Goal: Find contact information: Obtain details needed to contact an individual or organization

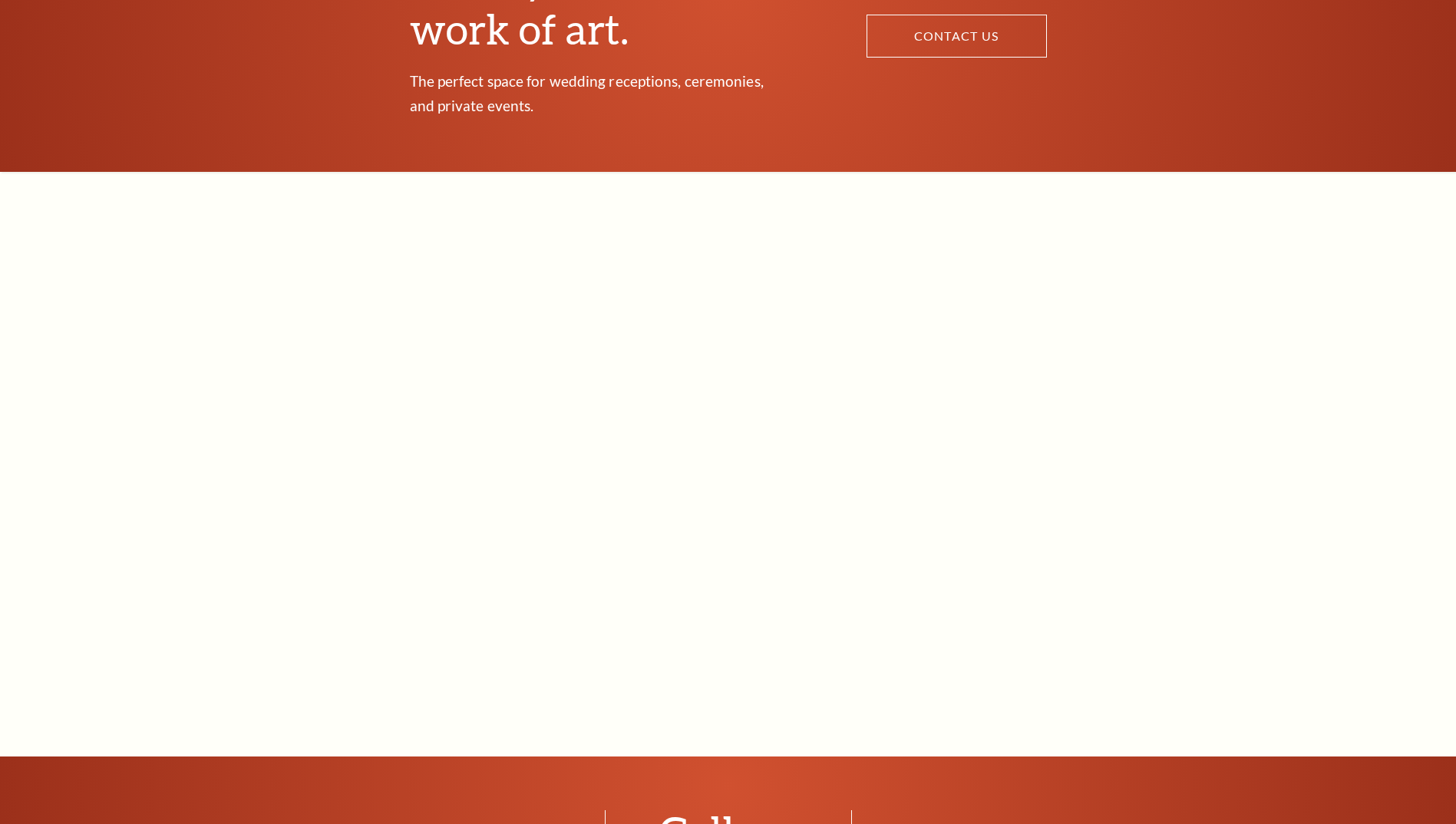
scroll to position [1228, 0]
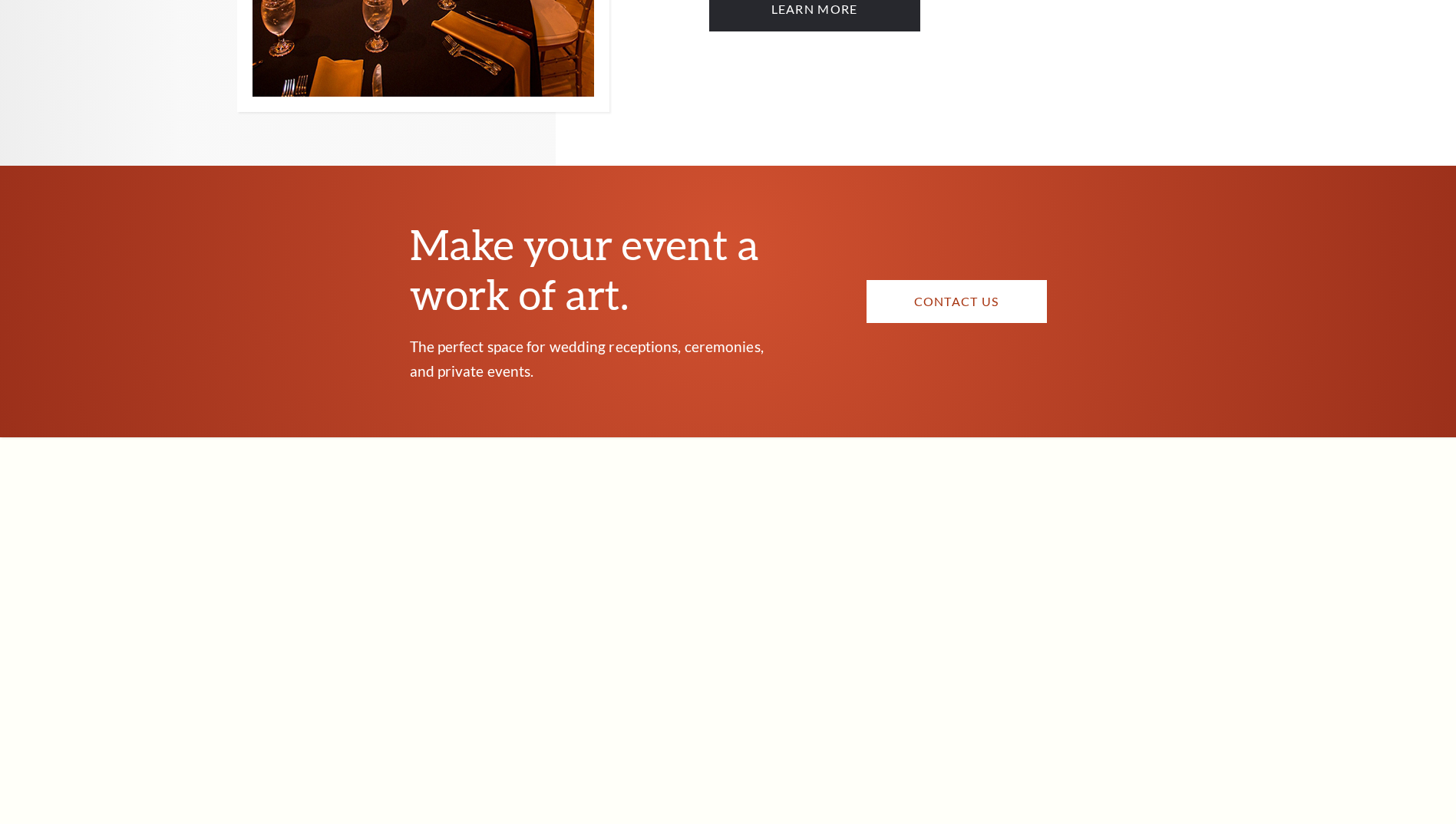
click at [893, 280] on link "Contact Us" at bounding box center [957, 301] width 180 height 43
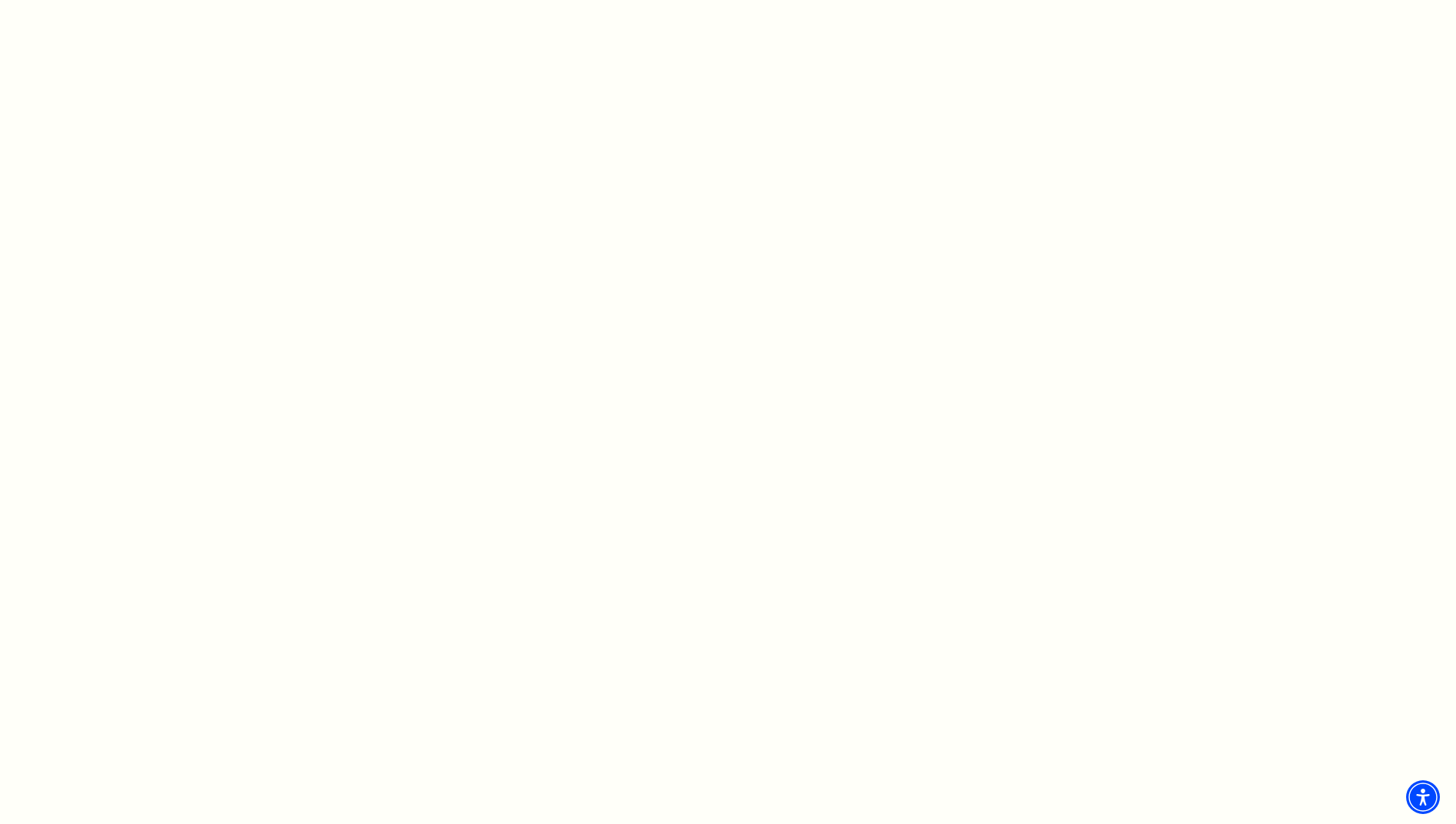
scroll to position [920, 0]
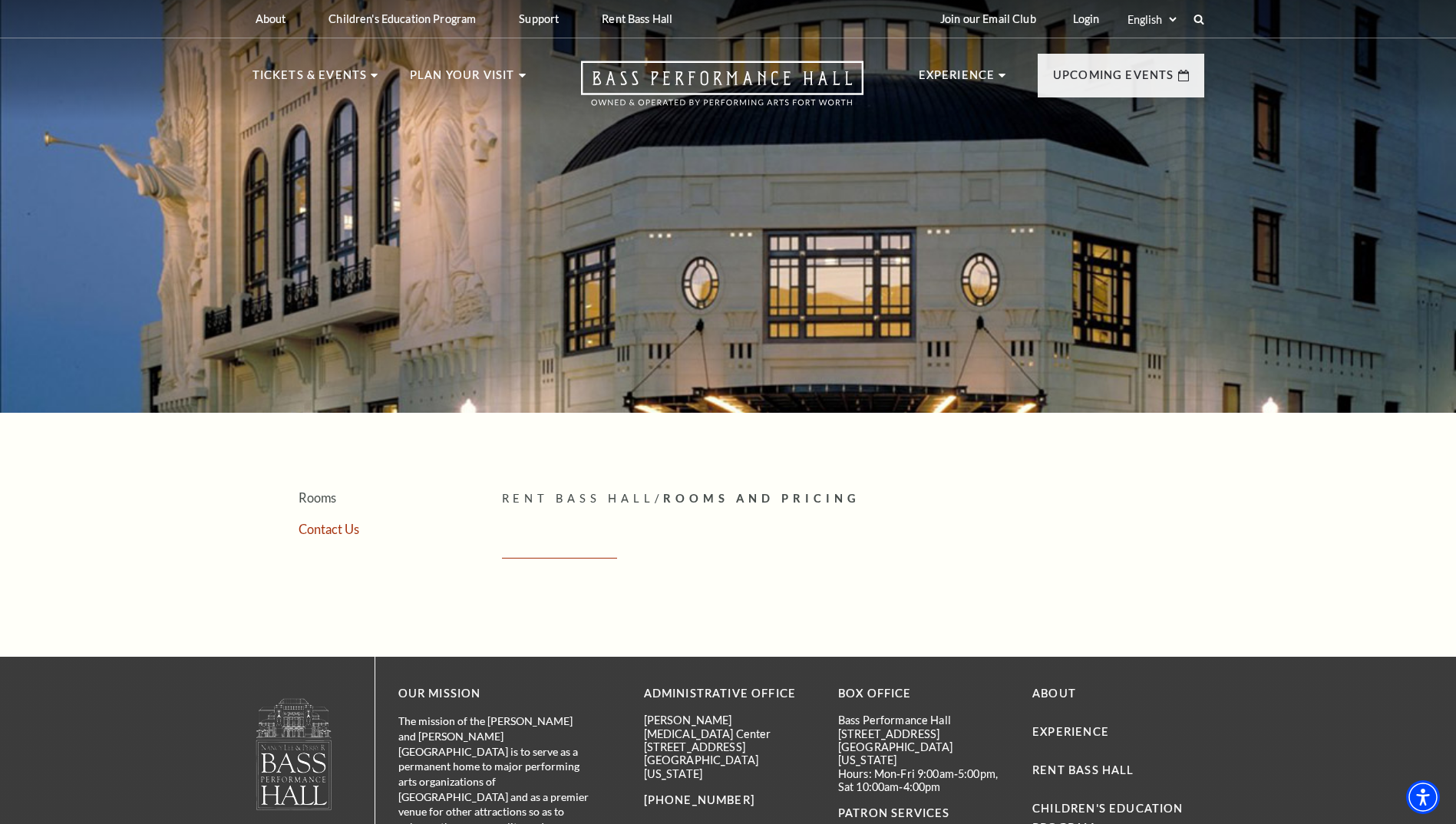
click at [341, 527] on link "Contact Us" at bounding box center [328, 529] width 61 height 15
